Goal: Find contact information: Find contact information

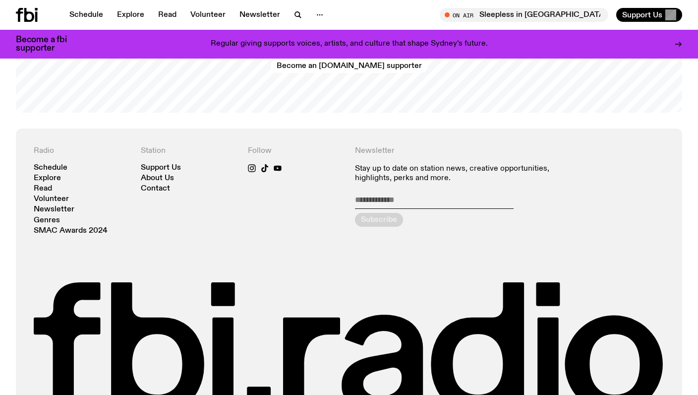
scroll to position [2061, 0]
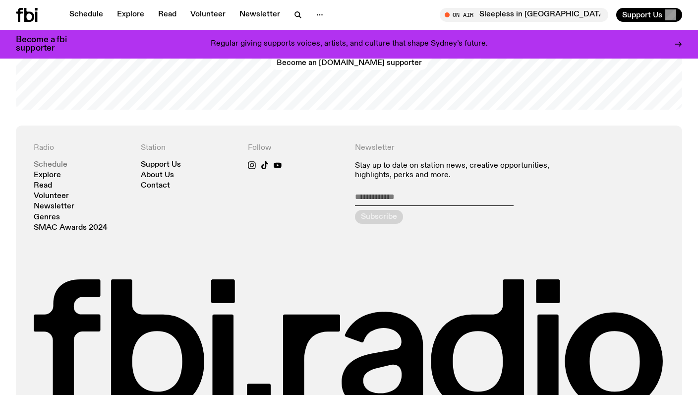
click at [59, 164] on link "Schedule" at bounding box center [51, 164] width 34 height 7
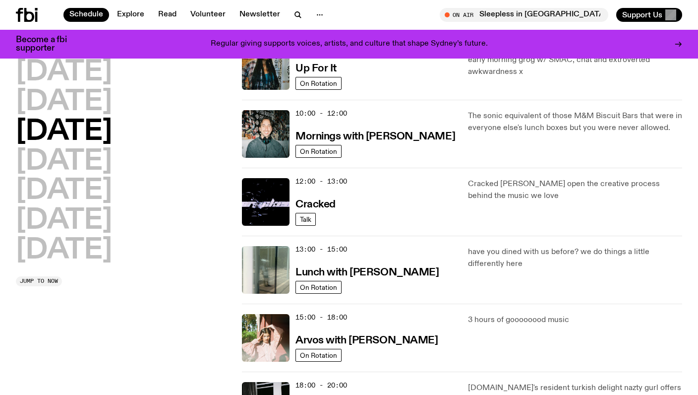
scroll to position [126, 0]
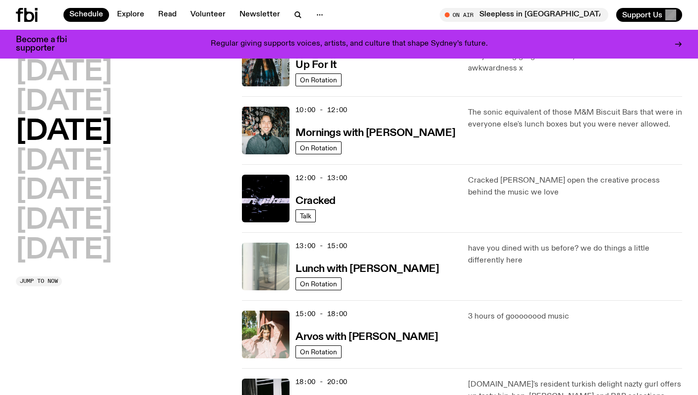
click at [272, 267] on img at bounding box center [266, 266] width 48 height 48
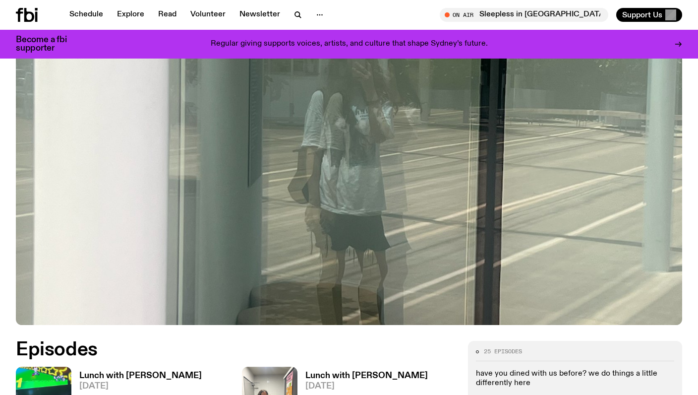
scroll to position [433, 0]
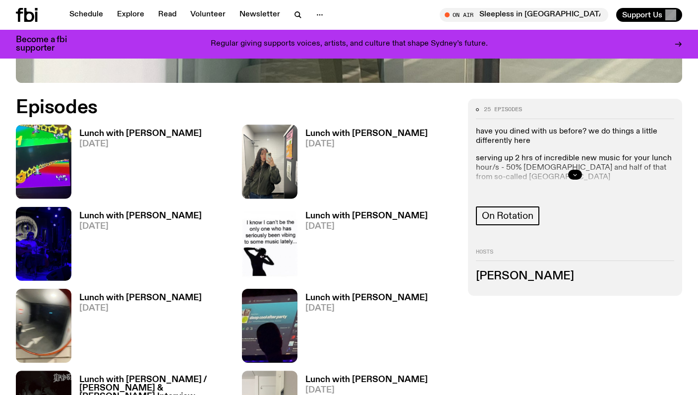
click at [575, 176] on icon "button" at bounding box center [575, 175] width 6 height 6
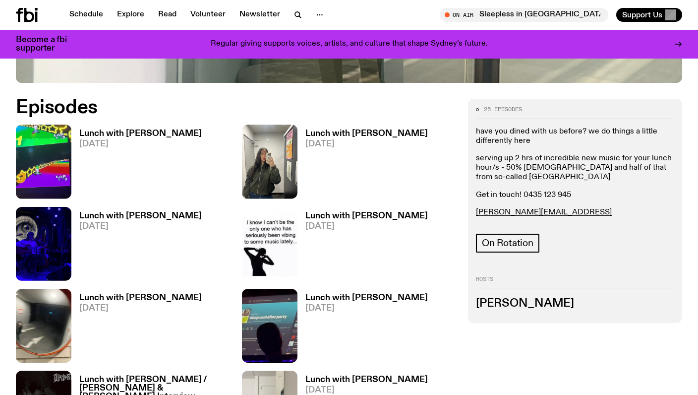
click at [375, 135] on h3 "Lunch with [PERSON_NAME]" at bounding box center [366, 133] width 122 height 8
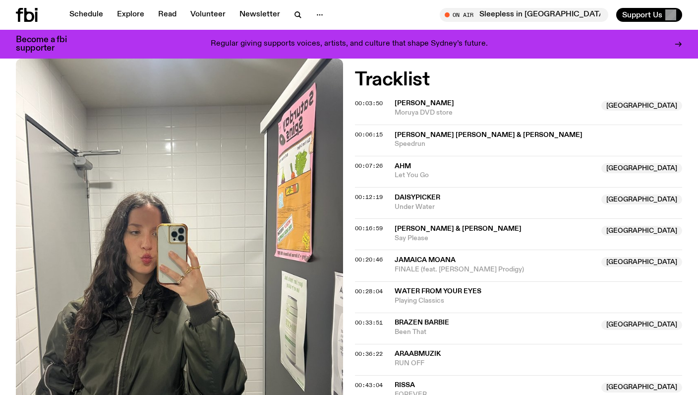
scroll to position [301, 0]
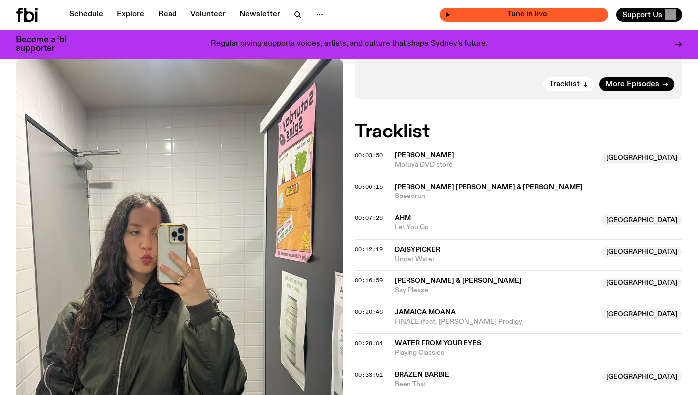
click at [516, 17] on span "Tune in live" at bounding box center [527, 14] width 153 height 7
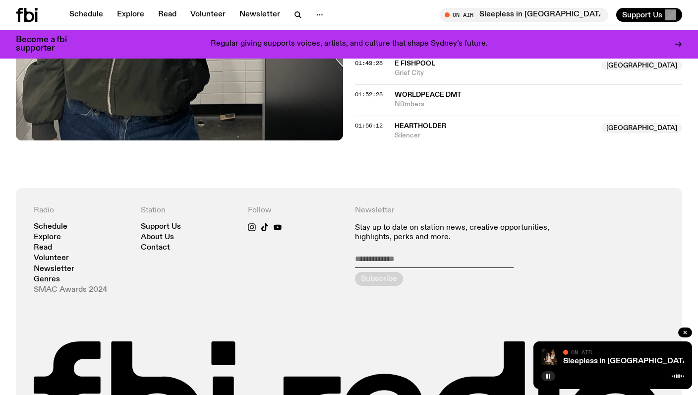
scroll to position [1168, 0]
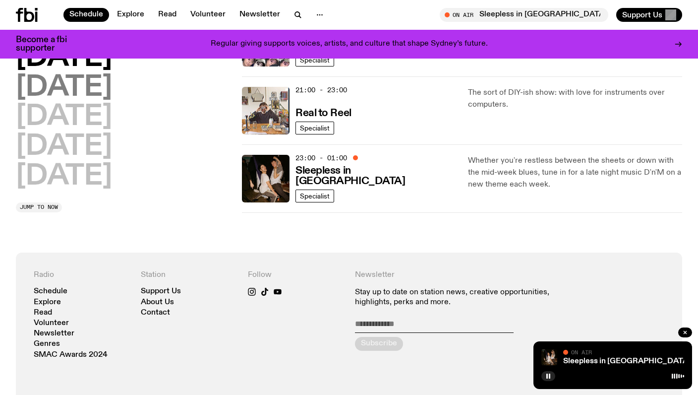
scroll to position [632, 0]
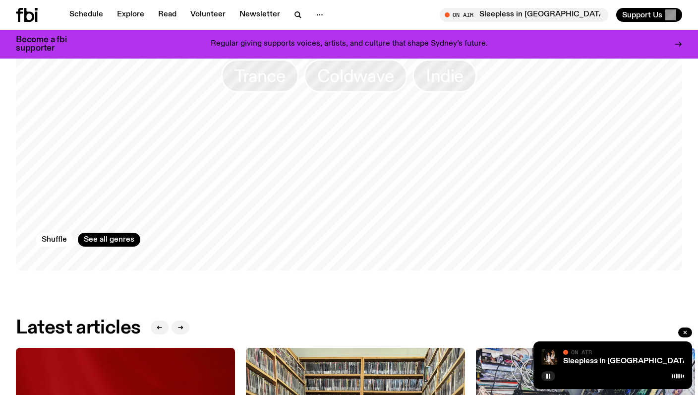
scroll to position [912, 0]
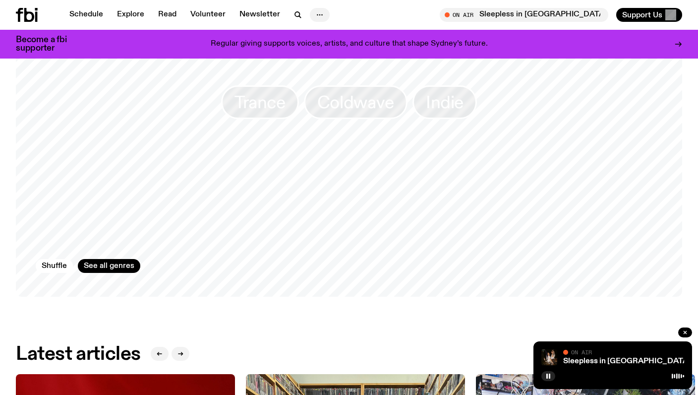
click at [322, 14] on icon "button" at bounding box center [320, 15] width 12 height 12
click at [320, 51] on link "Contact" at bounding box center [320, 53] width 50 height 14
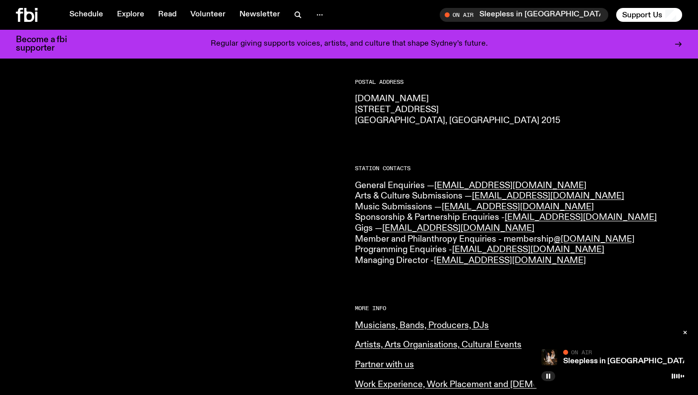
scroll to position [179, 0]
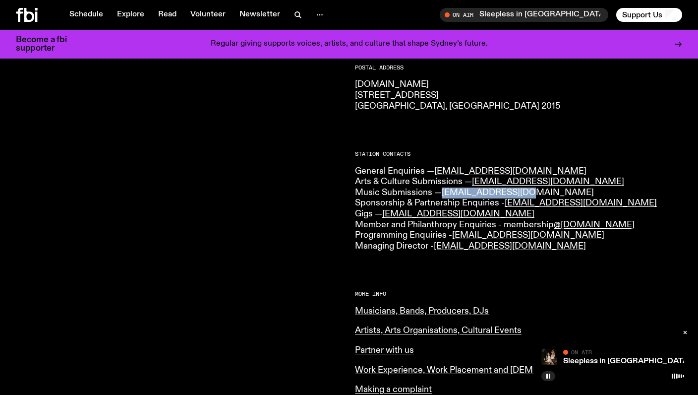
drag, startPoint x: 532, startPoint y: 191, endPoint x: 443, endPoint y: 195, distance: 89.3
click at [443, 195] on p "General Enquiries — [EMAIL_ADDRESS][DOMAIN_NAME] Arts & Culture Submissions — […" at bounding box center [518, 209] width 327 height 86
copy link "[EMAIL_ADDRESS][DOMAIN_NAME]"
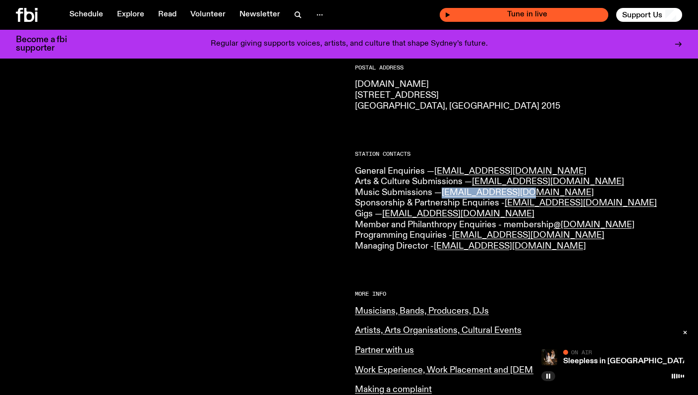
click at [554, 13] on span "Tune in live" at bounding box center [527, 14] width 153 height 7
click at [451, 13] on icon "button" at bounding box center [448, 15] width 6 height 6
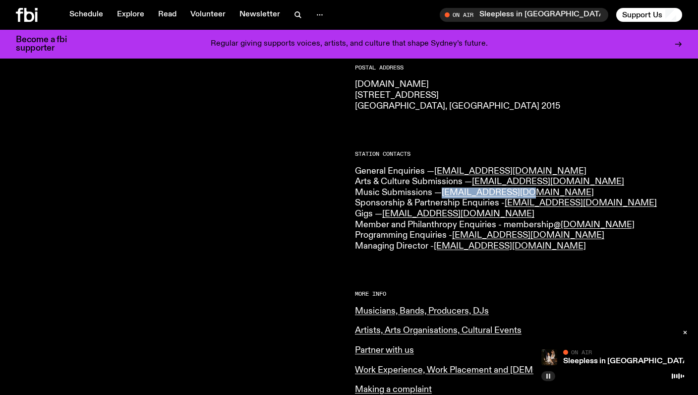
click at [549, 375] on rect "button" at bounding box center [549, 375] width 1 height 5
